Goal: Find specific page/section: Find specific page/section

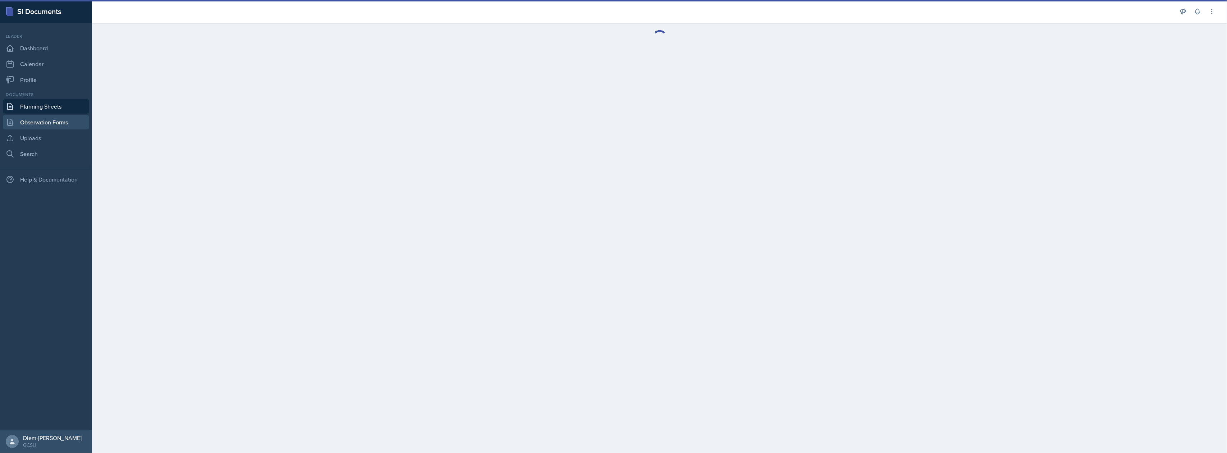
click at [36, 116] on link "Observation Forms" at bounding box center [46, 122] width 86 height 14
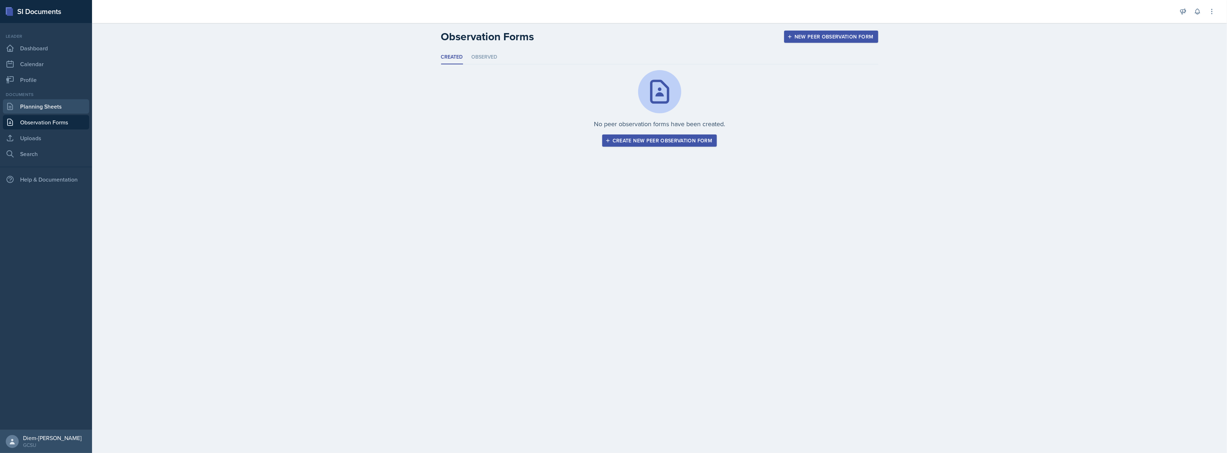
click at [40, 100] on link "Planning Sheets" at bounding box center [46, 106] width 86 height 14
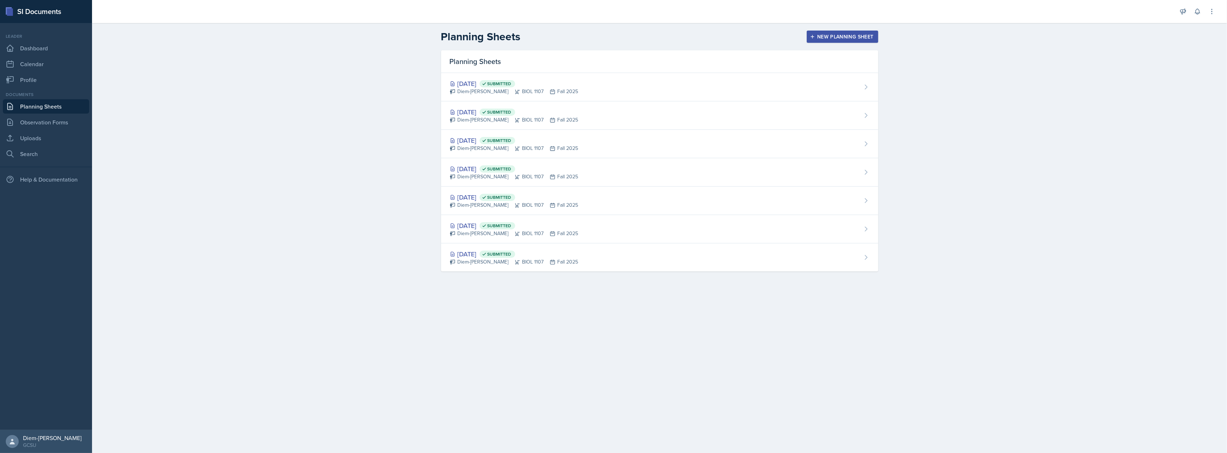
click at [492, 117] on div "Diem-[PERSON_NAME] BIOL 1107 Fall 2025" at bounding box center [514, 120] width 129 height 8
